Goal: Information Seeking & Learning: Learn about a topic

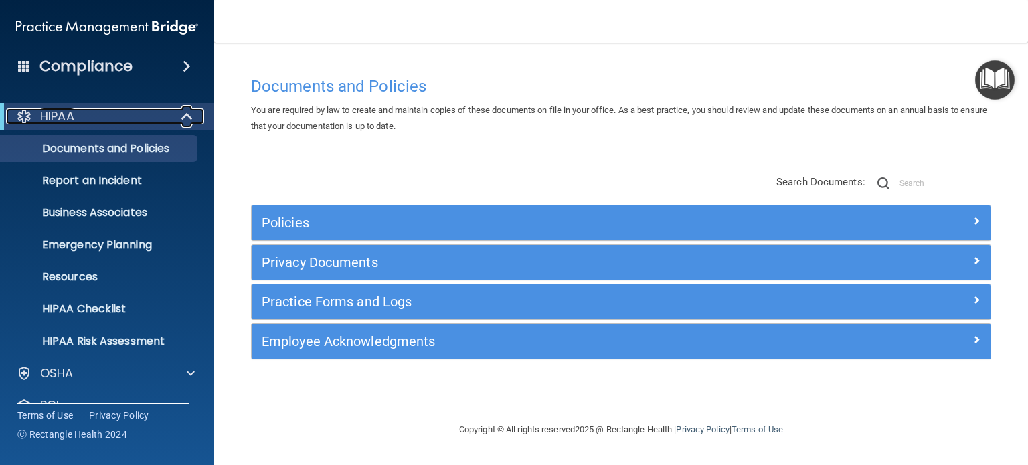
click at [185, 112] on span at bounding box center [188, 116] width 11 height 16
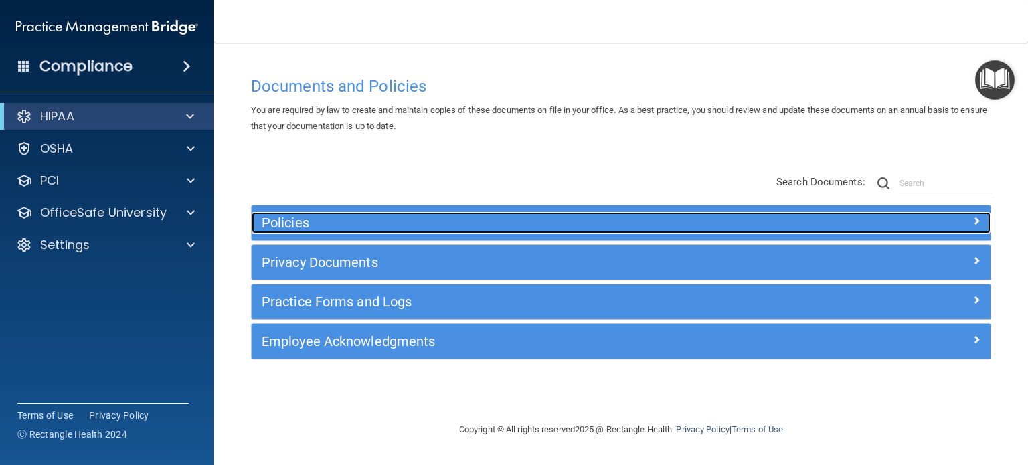
click at [370, 216] on h5 "Policies" at bounding box center [529, 223] width 534 height 15
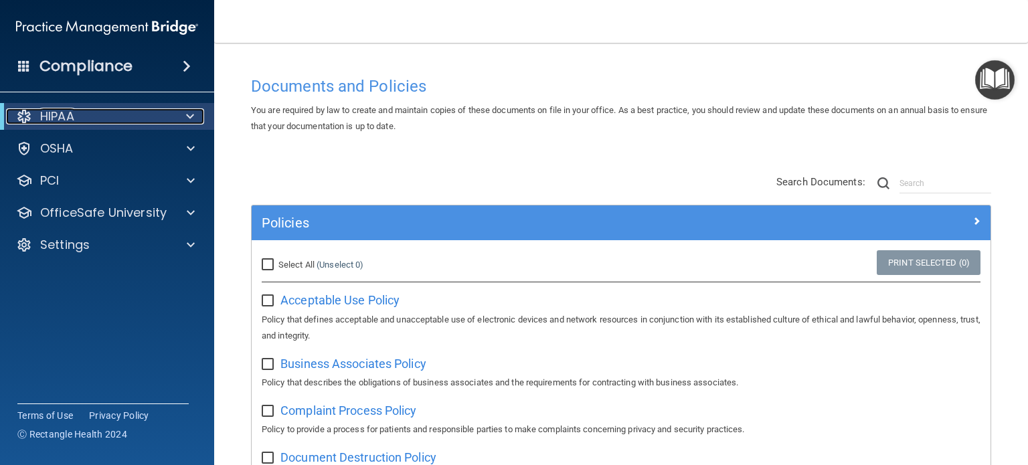
click at [198, 116] on div at bounding box center [187, 116] width 33 height 16
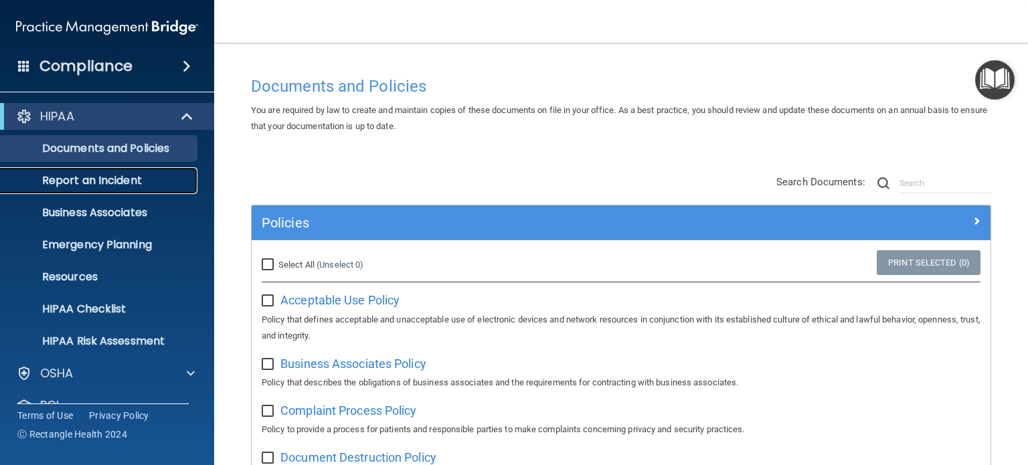
click at [123, 183] on p "Report an Incident" at bounding box center [100, 180] width 183 height 13
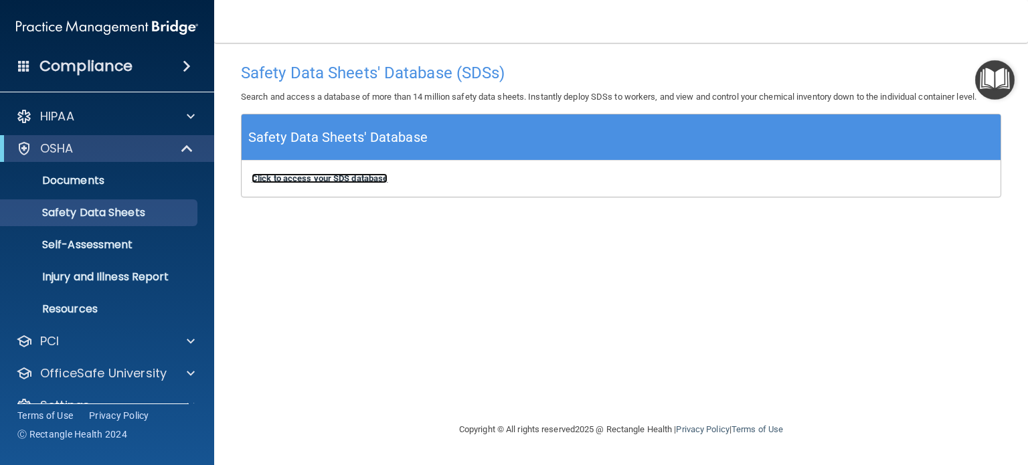
click at [369, 177] on b "Click to access your SDS database" at bounding box center [320, 178] width 136 height 10
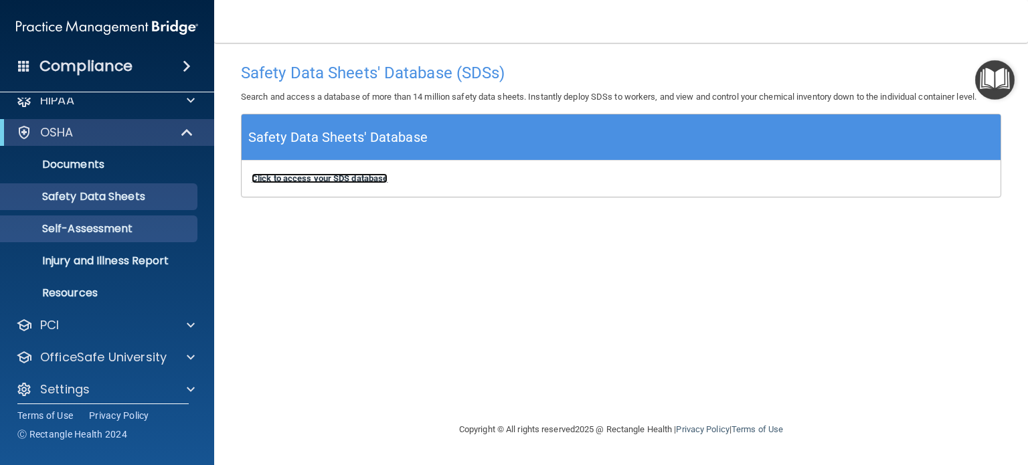
scroll to position [25, 0]
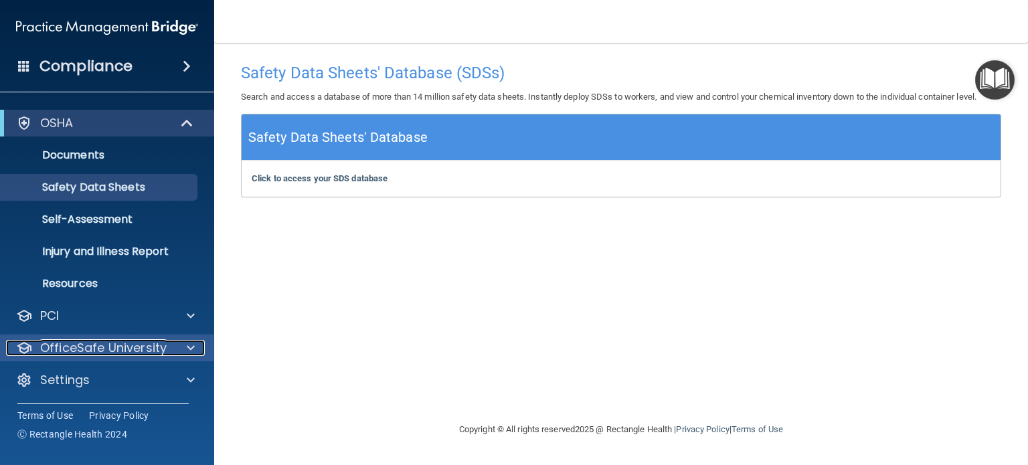
click at [138, 343] on p "OfficeSafe University" at bounding box center [103, 348] width 127 height 16
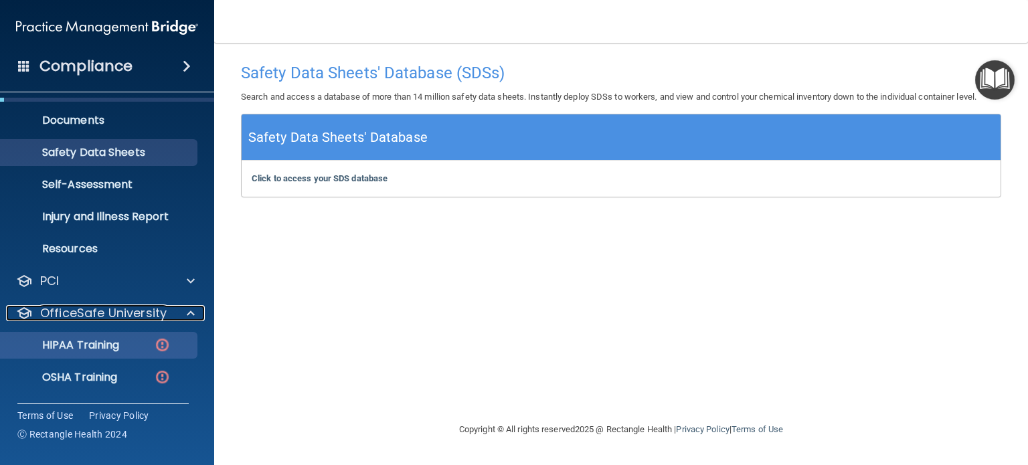
scroll to position [92, 0]
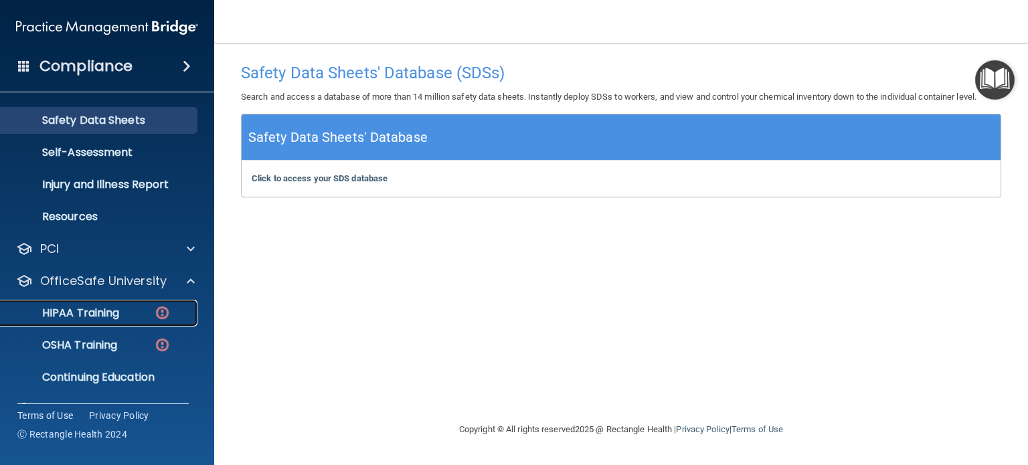
click at [92, 309] on p "HIPAA Training" at bounding box center [64, 313] width 110 height 13
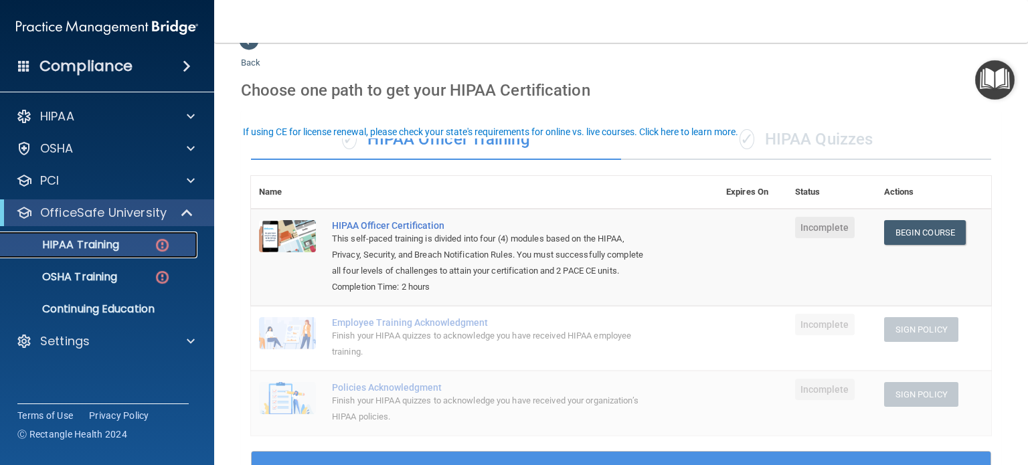
scroll to position [67, 0]
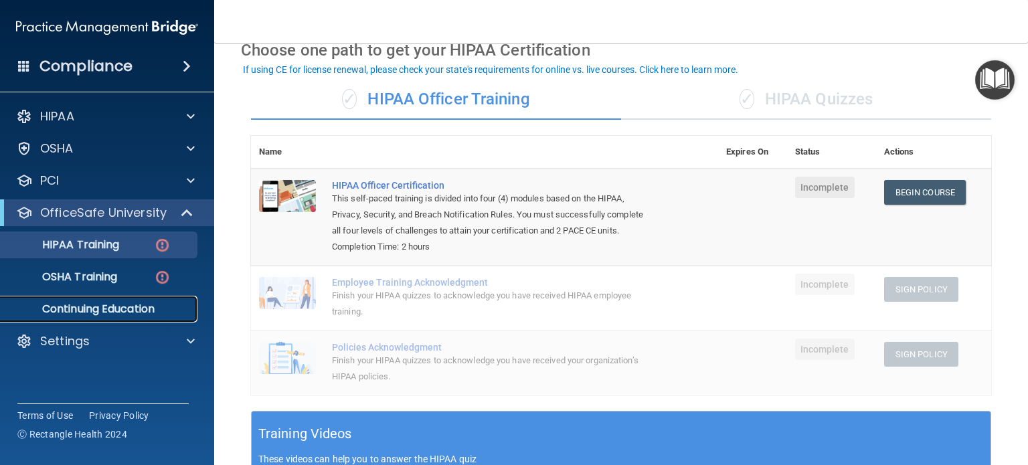
click at [97, 311] on p "Continuing Education" at bounding box center [100, 309] width 183 height 13
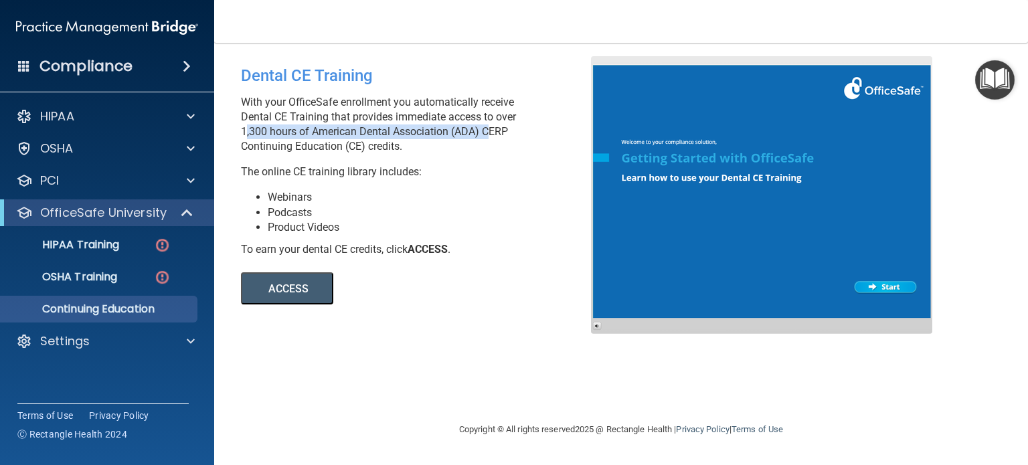
drag, startPoint x: 241, startPoint y: 133, endPoint x: 485, endPoint y: 132, distance: 243.7
click at [485, 132] on p "With your OfficeSafe enrollment you automatically receive Dental CE Training th…" at bounding box center [421, 124] width 360 height 59
click at [131, 327] on div "HIPAA Documents and Policies Report an Incident Business Associates Emergency P…" at bounding box center [107, 232] width 215 height 268
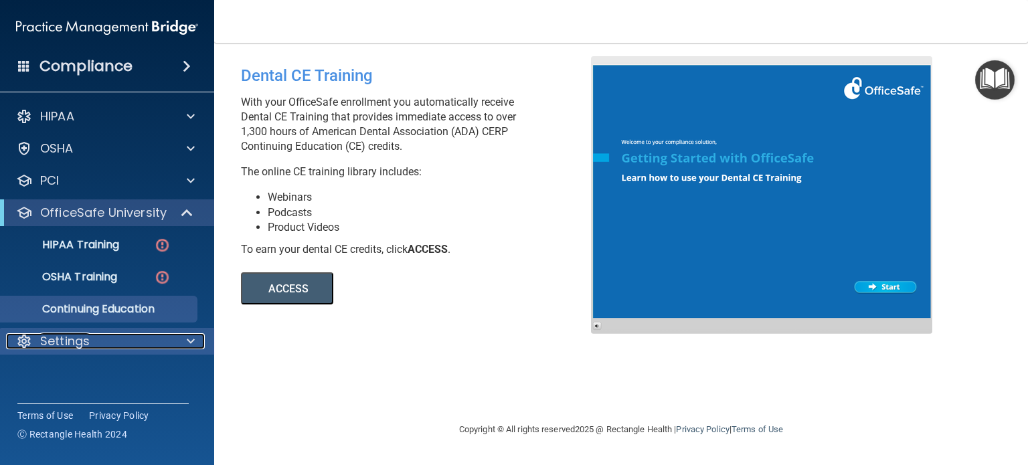
click at [123, 342] on div "Settings" at bounding box center [89, 341] width 166 height 16
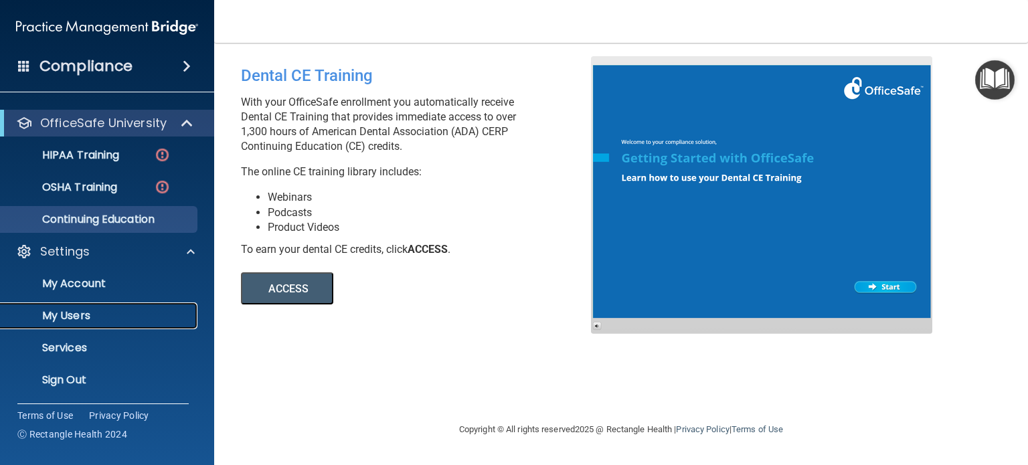
click at [91, 318] on p "My Users" at bounding box center [100, 315] width 183 height 13
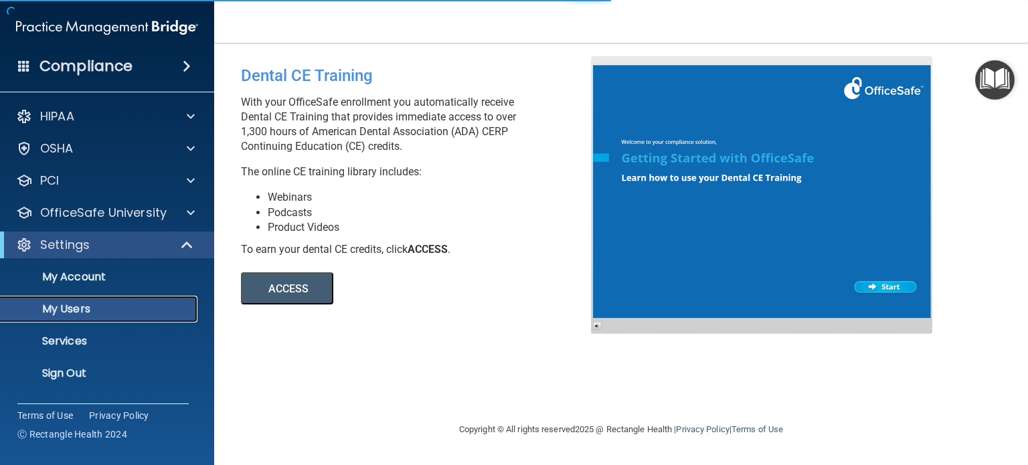
select select "20"
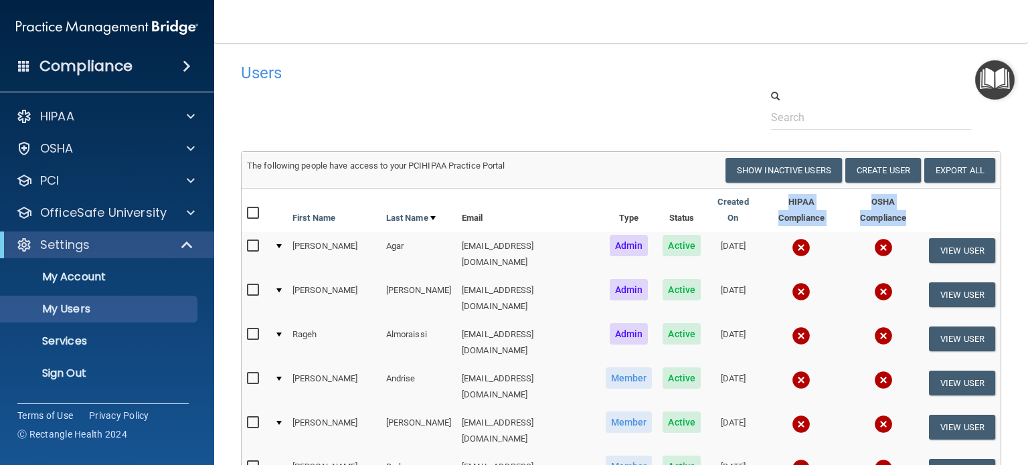
drag, startPoint x: 748, startPoint y: 205, endPoint x: 915, endPoint y: 207, distance: 166.0
click at [915, 207] on tr "First Name Last Name Email Type Status Created On HIPAA Compliance OSHA Complia…" at bounding box center [621, 211] width 759 height 44
click at [101, 112] on div "HIPAA" at bounding box center [89, 116] width 166 height 16
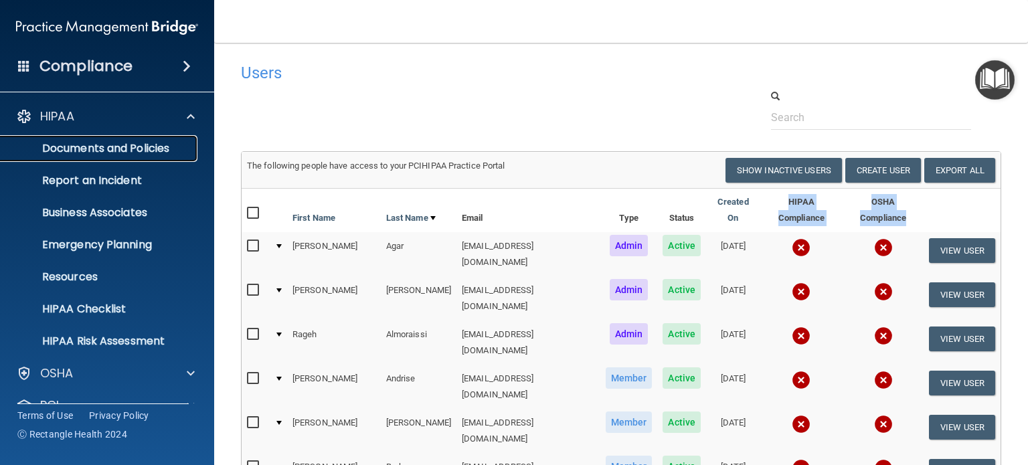
click at [108, 147] on p "Documents and Policies" at bounding box center [100, 148] width 183 height 13
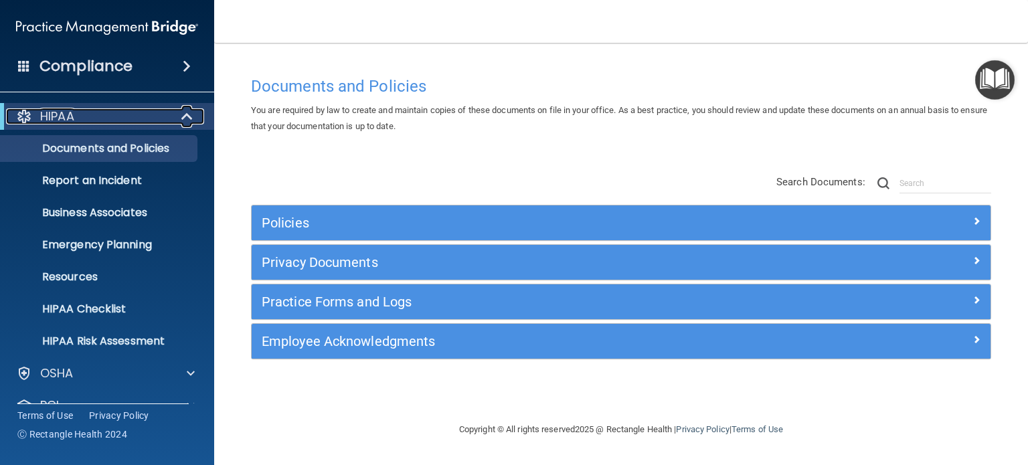
click at [177, 113] on div at bounding box center [187, 116] width 33 height 16
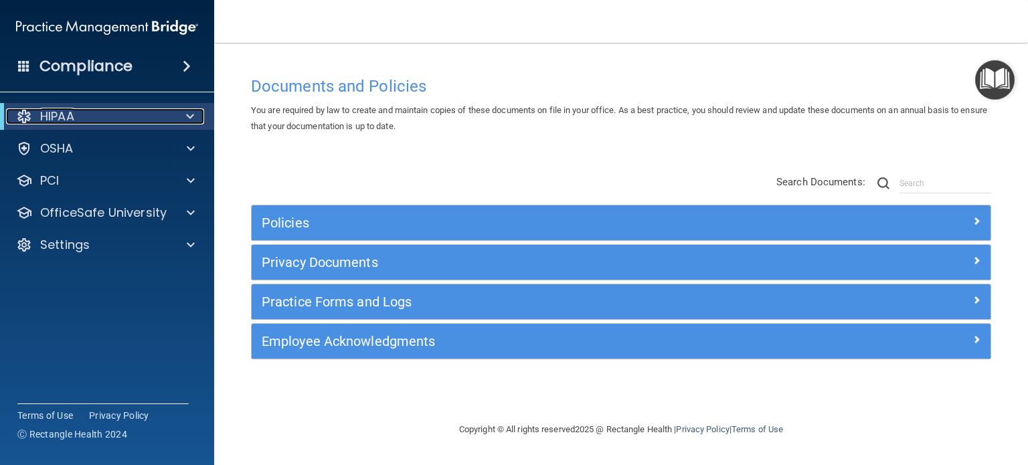
click at [147, 108] on div "HIPAA" at bounding box center [88, 116] width 165 height 16
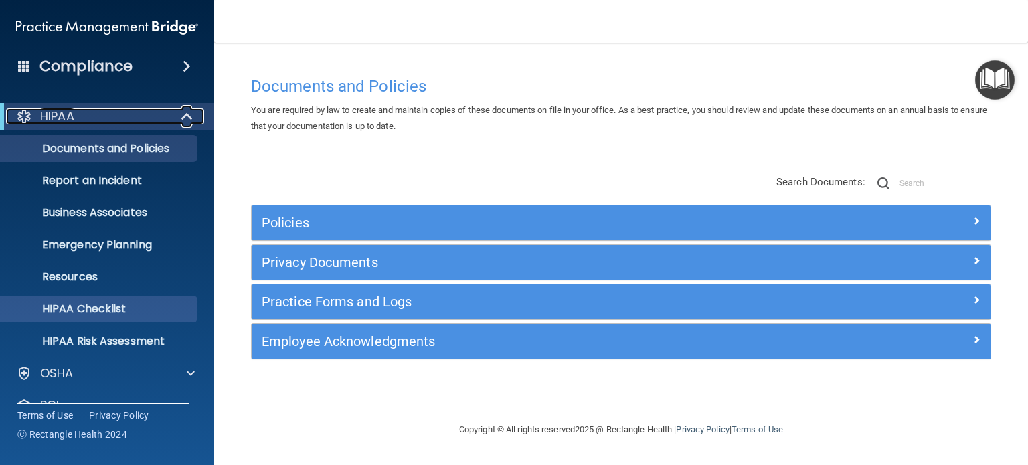
scroll to position [67, 0]
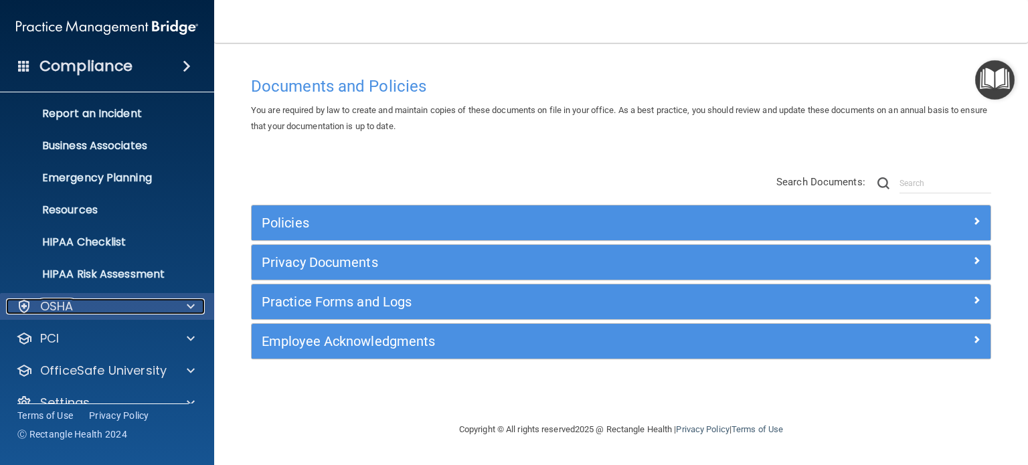
click at [102, 302] on div "OSHA" at bounding box center [89, 307] width 166 height 16
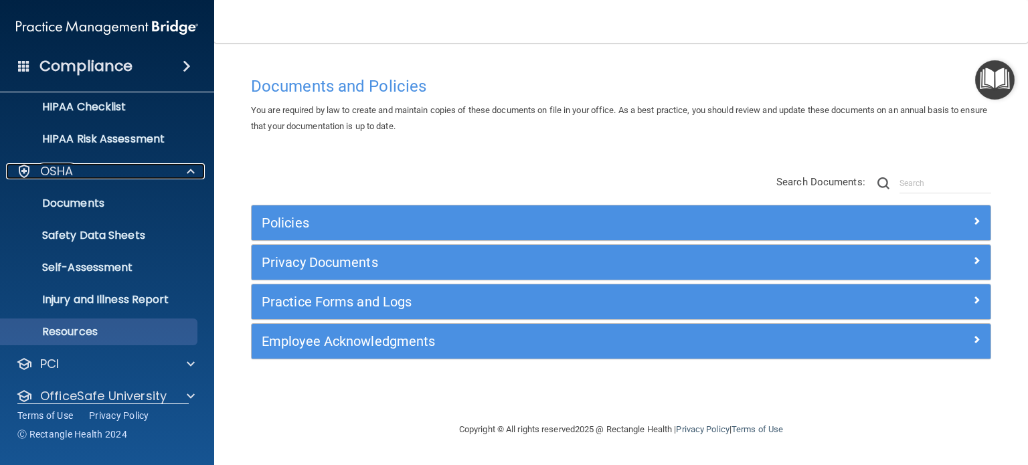
scroll to position [250, 0]
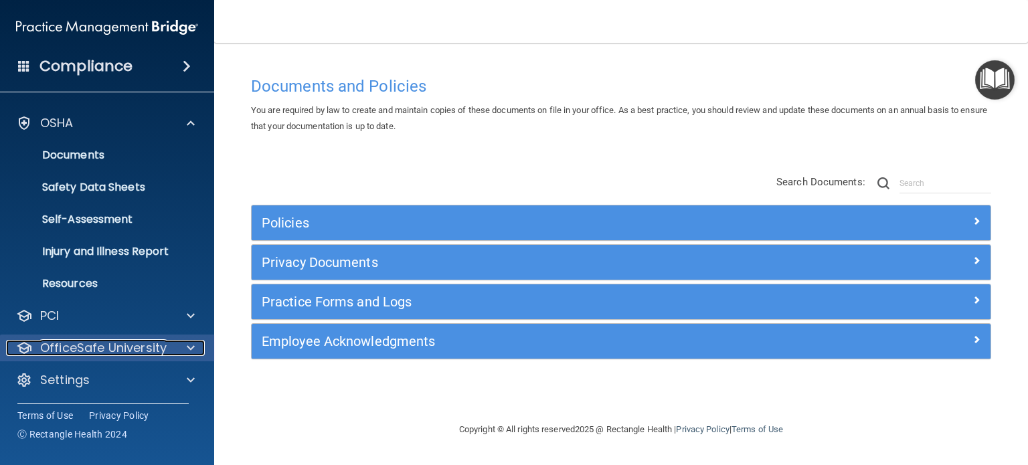
click at [98, 341] on p "OfficeSafe University" at bounding box center [103, 348] width 127 height 16
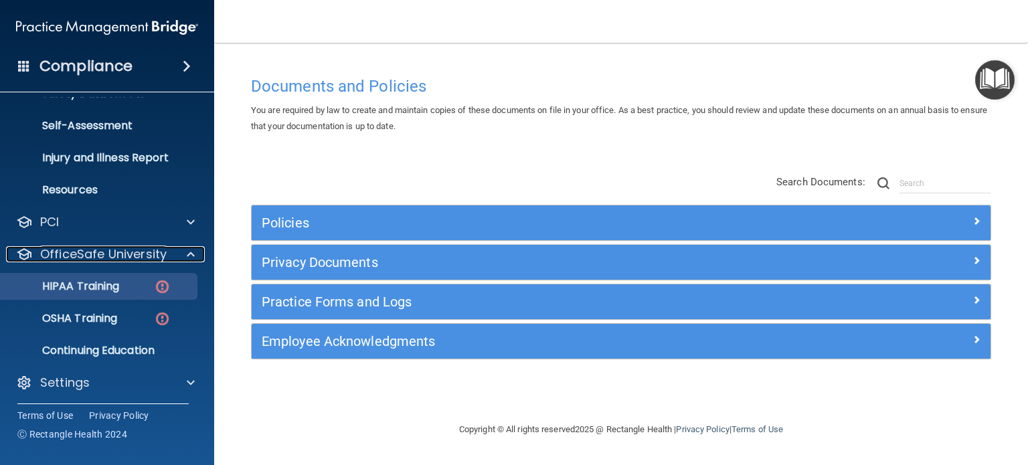
scroll to position [347, 0]
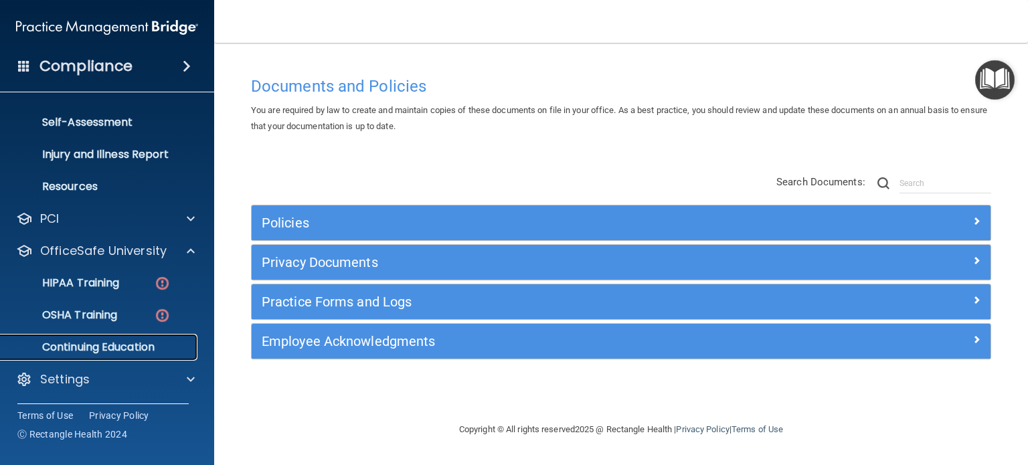
click at [123, 350] on p "Continuing Education" at bounding box center [100, 347] width 183 height 13
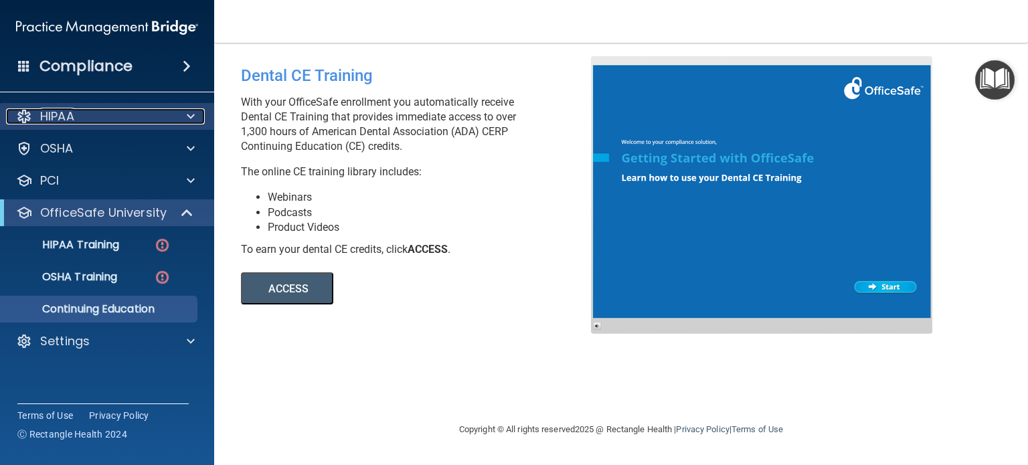
click at [105, 121] on div "HIPAA" at bounding box center [89, 116] width 166 height 16
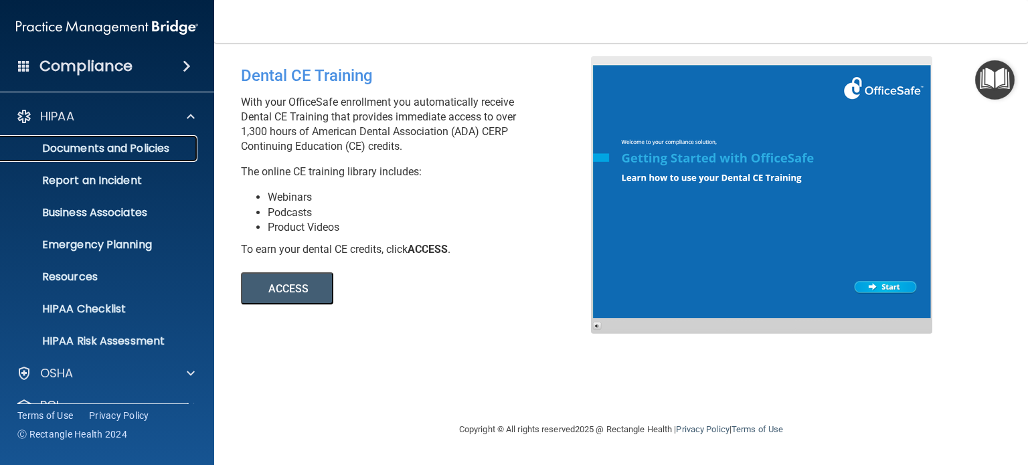
click at [114, 147] on p "Documents and Policies" at bounding box center [100, 148] width 183 height 13
